Goal: Information Seeking & Learning: Learn about a topic

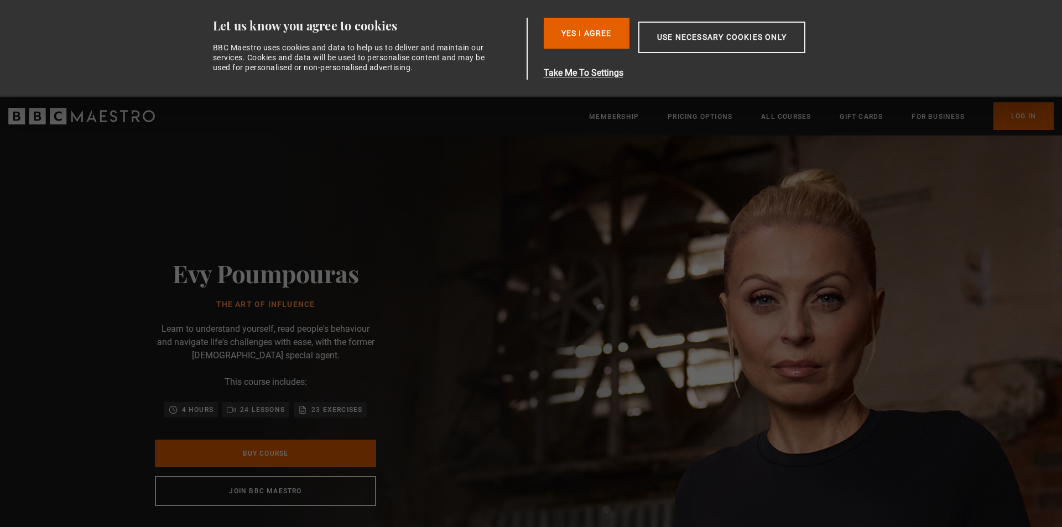
scroll to position [0, 1015]
click at [495, 304] on div "Evy Poumpouras The Art of Influence Learn to understand yourself, read people's…" at bounding box center [265, 383] width 531 height 494
click at [583, 80] on div "Consent Details [#IABV2SETTINGS#] About Let us know you agree to cookies BBC Ma…" at bounding box center [531, 48] width 697 height 97
click at [589, 76] on button "Take Me To Settings" at bounding box center [701, 72] width 314 height 13
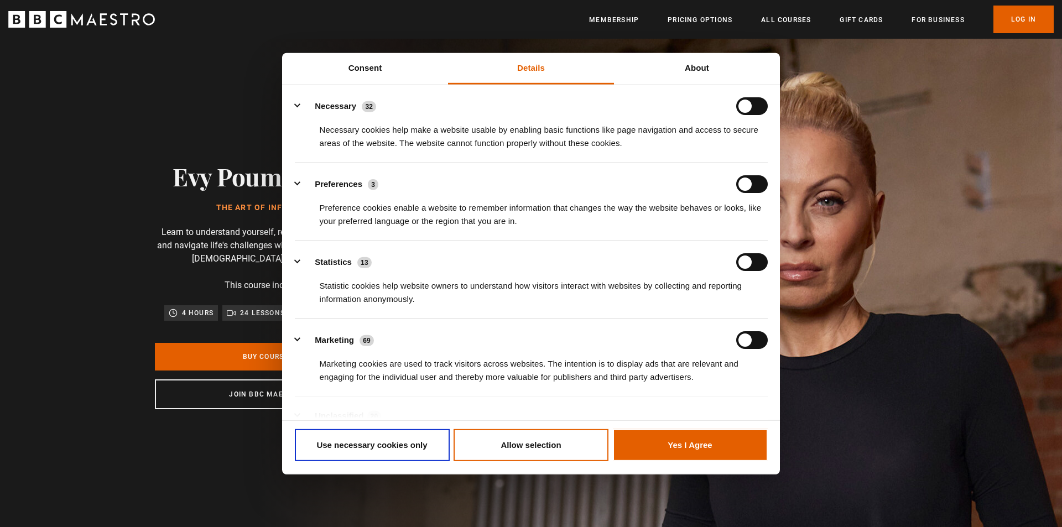
click at [743, 113] on form at bounding box center [753, 106] width 32 height 18
click at [740, 119] on div "Necessary cookies help make a website usable by enabling basic functions like p…" at bounding box center [531, 132] width 473 height 35
click at [742, 108] on form at bounding box center [753, 106] width 32 height 18
click at [921, 146] on img at bounding box center [570, 286] width 1062 height 494
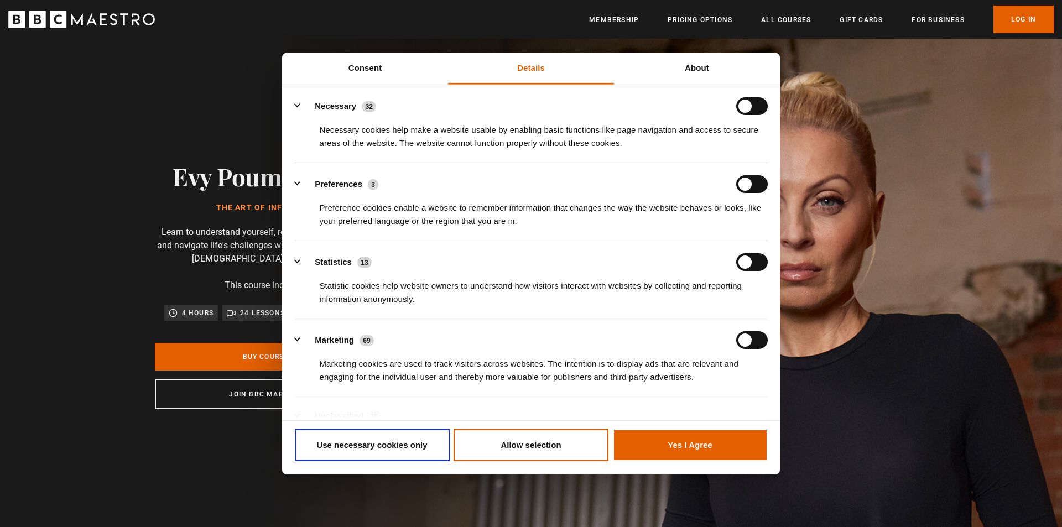
click at [195, 50] on div "Evy Poumpouras The Art of Influence Learn to understand yourself, read people's…" at bounding box center [266, 286] width 354 height 494
click at [328, 59] on link "Consent" at bounding box center [365, 69] width 166 height 32
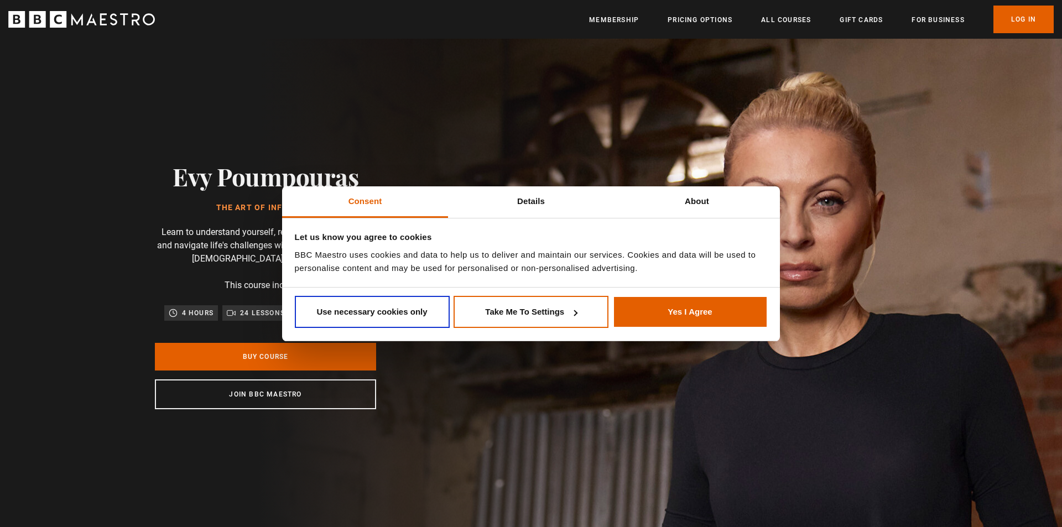
click at [211, 59] on div "Evy Poumpouras The Art of Influence Learn to understand yourself, read people's…" at bounding box center [266, 286] width 354 height 494
